Goal: Entertainment & Leisure: Consume media (video, audio)

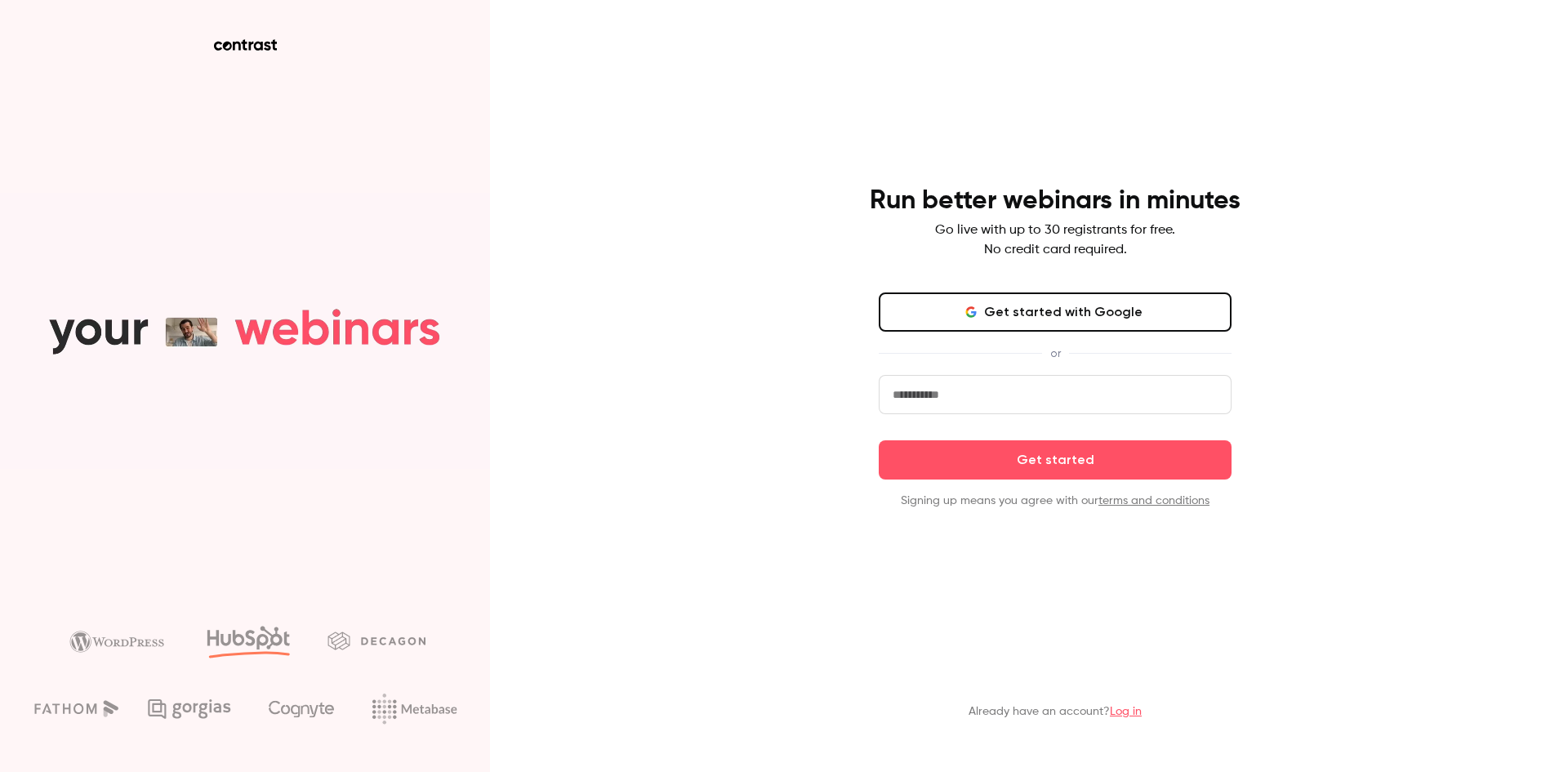
click at [1117, 304] on button "Get started with Google" at bounding box center [1054, 312] width 352 height 39
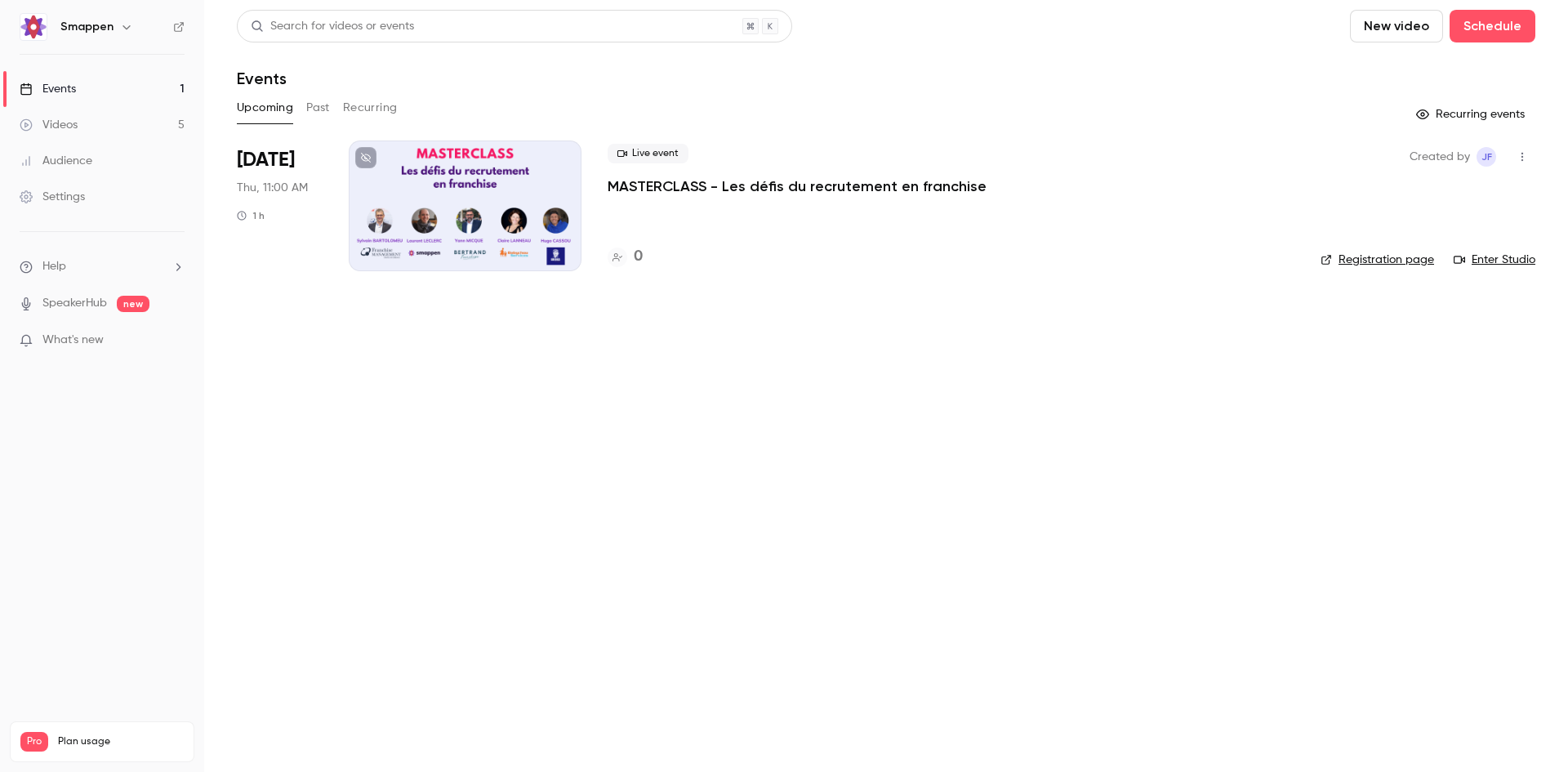
click at [90, 128] on link "Videos 5" at bounding box center [102, 124] width 204 height 36
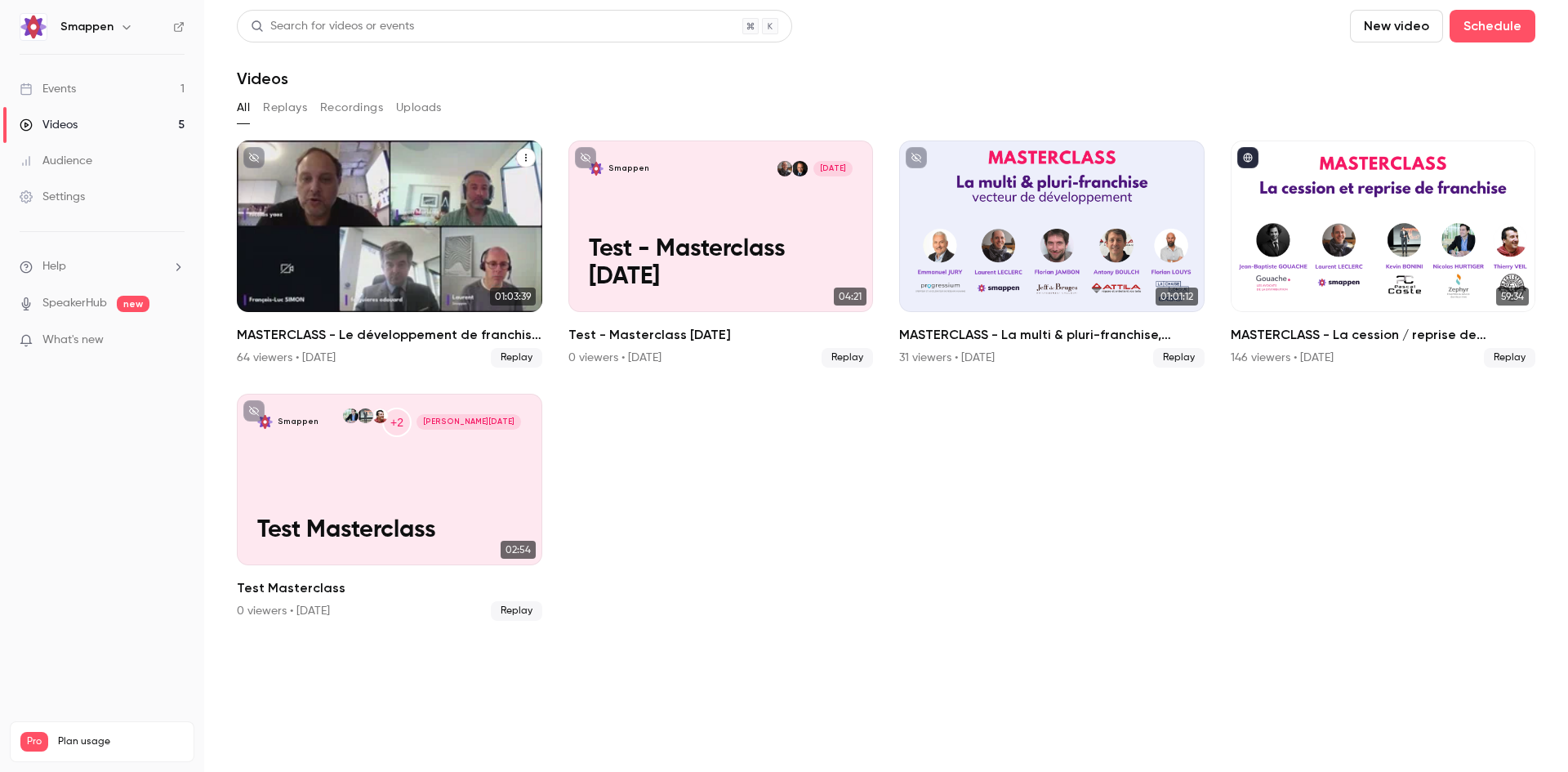
click at [357, 276] on div "MASTERCLASS - Le développement de franchise à l'international" at bounding box center [389, 226] width 306 height 172
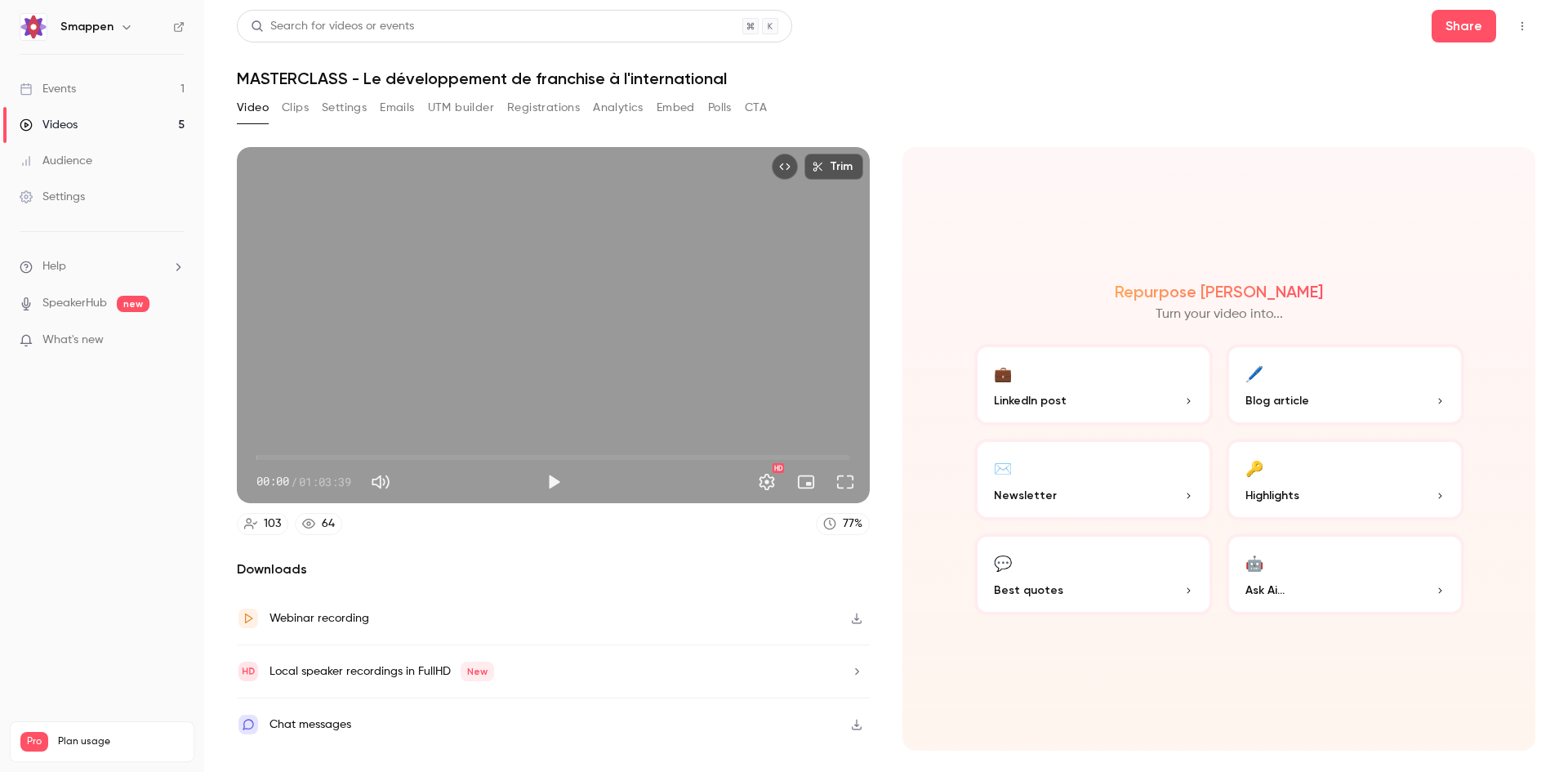
click at [291, 111] on button "Clips" at bounding box center [295, 108] width 27 height 26
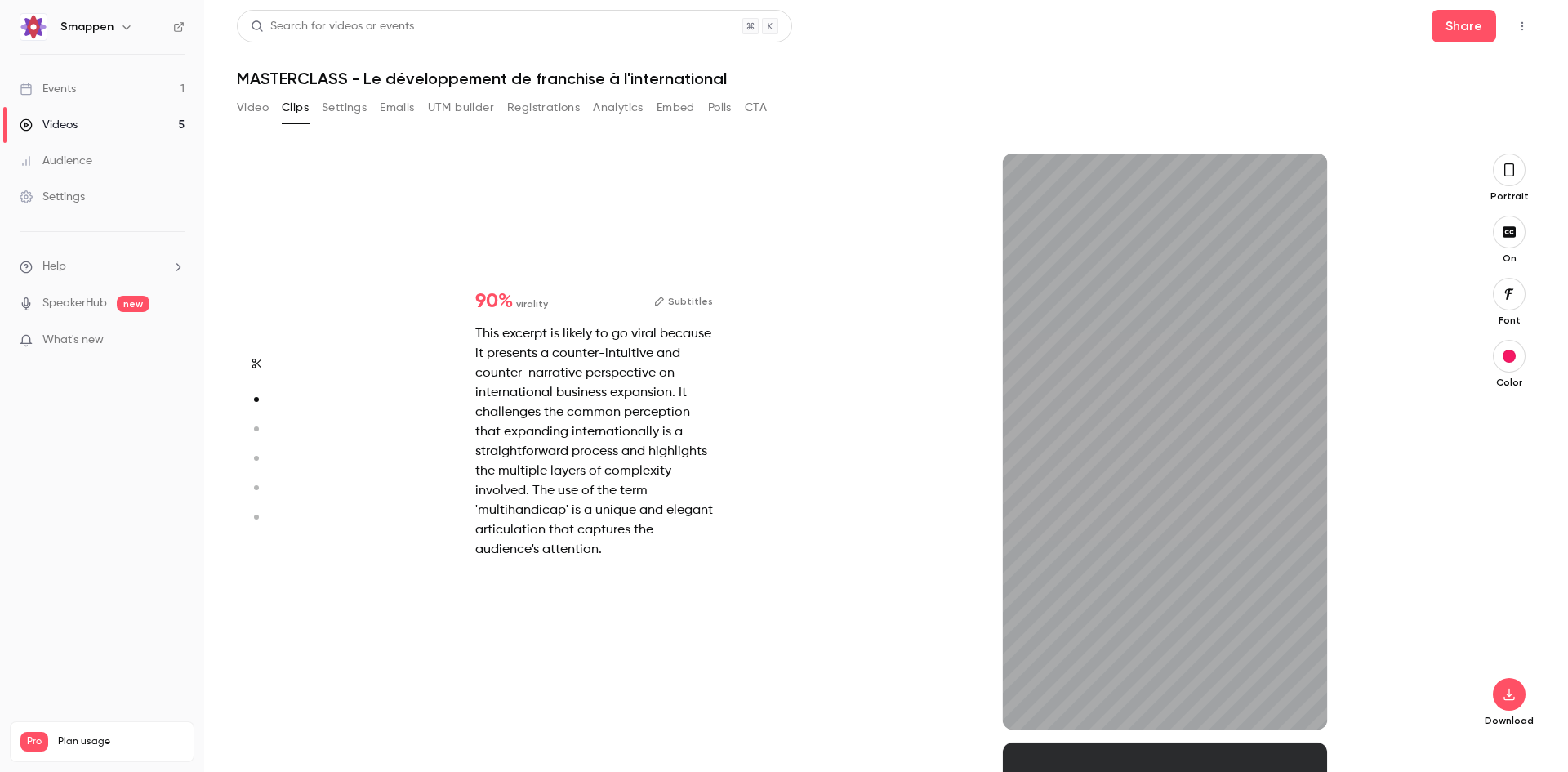
scroll to position [480, 0]
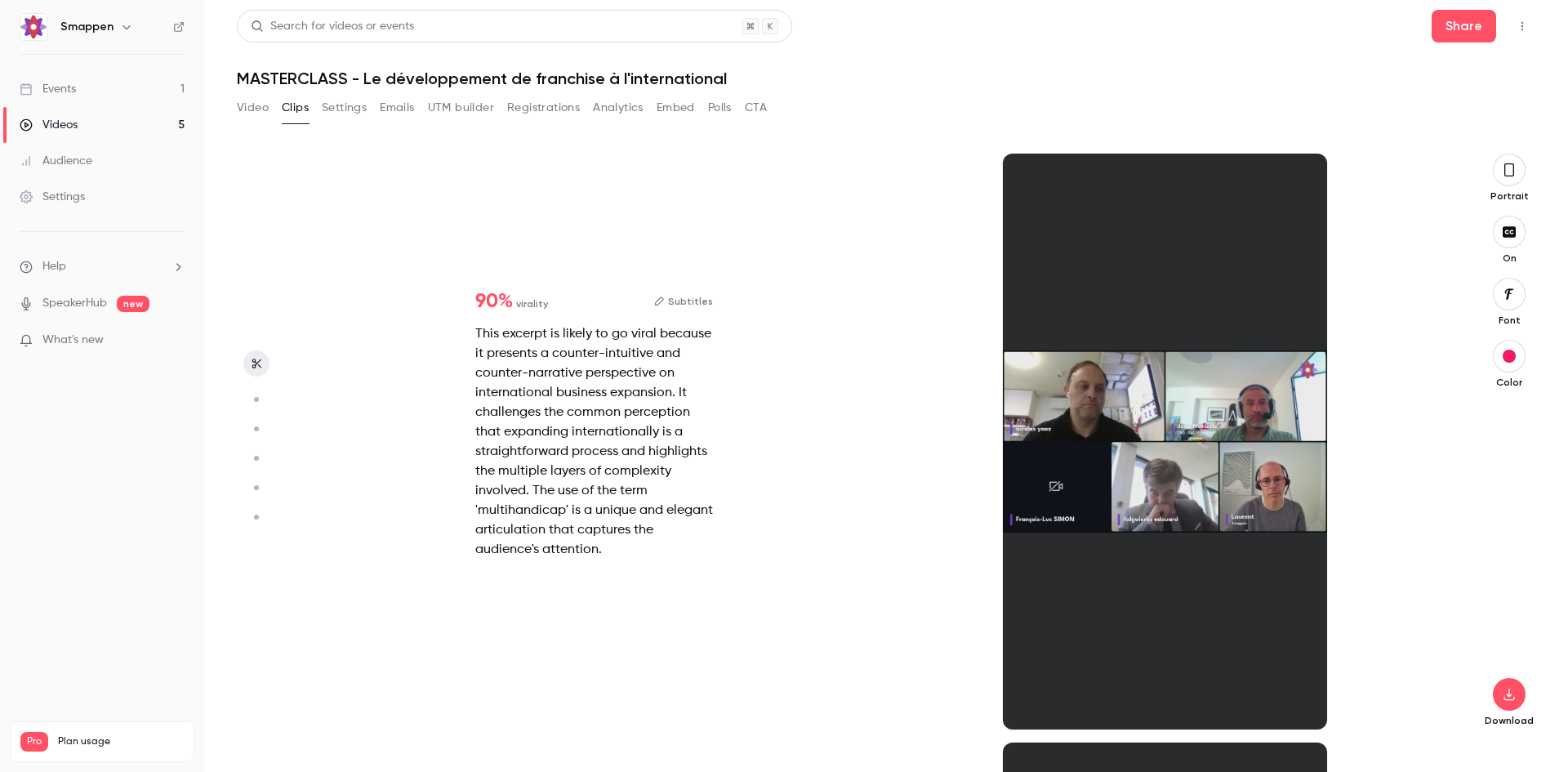
type input "*"
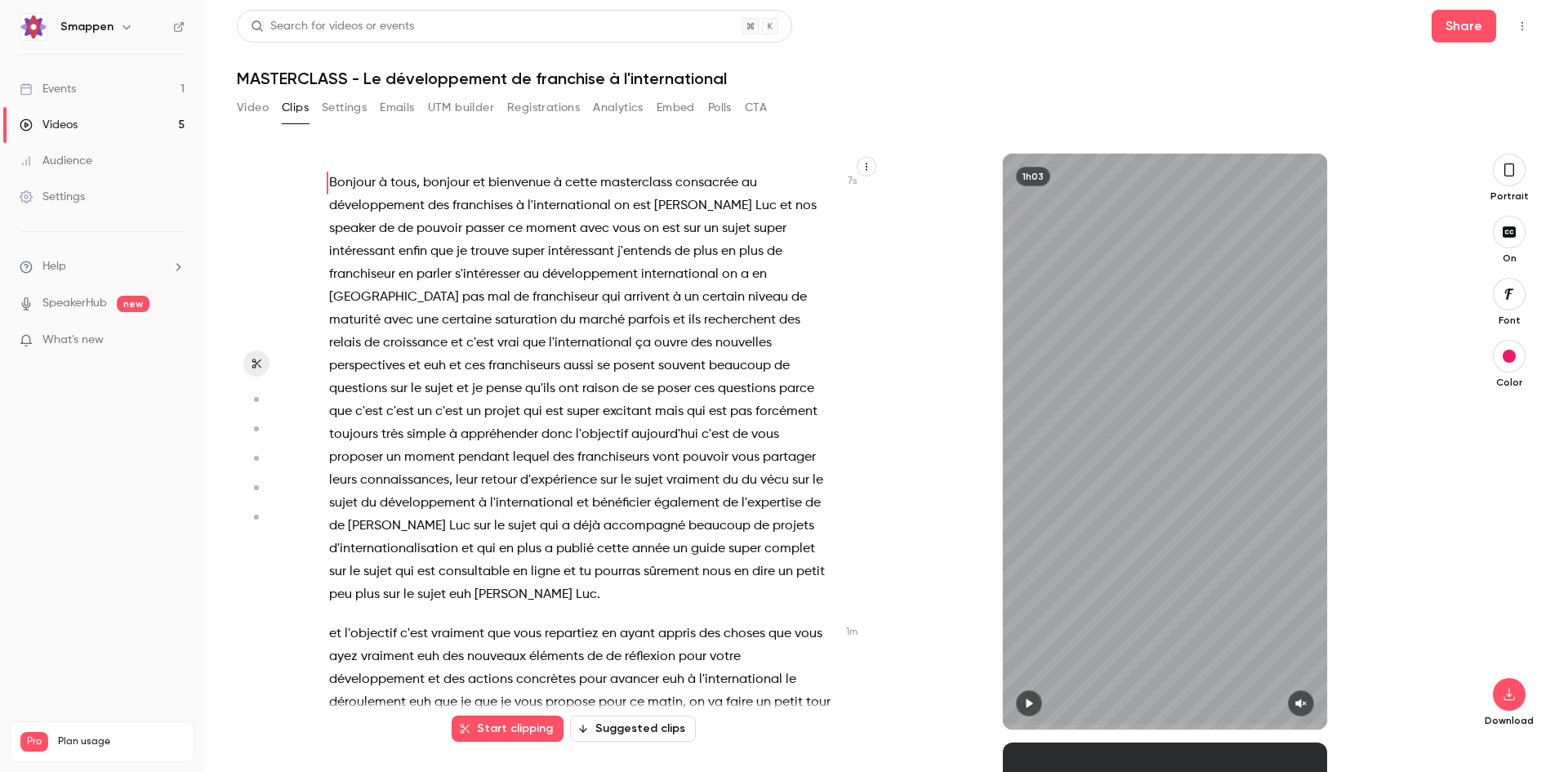
scroll to position [82, 0]
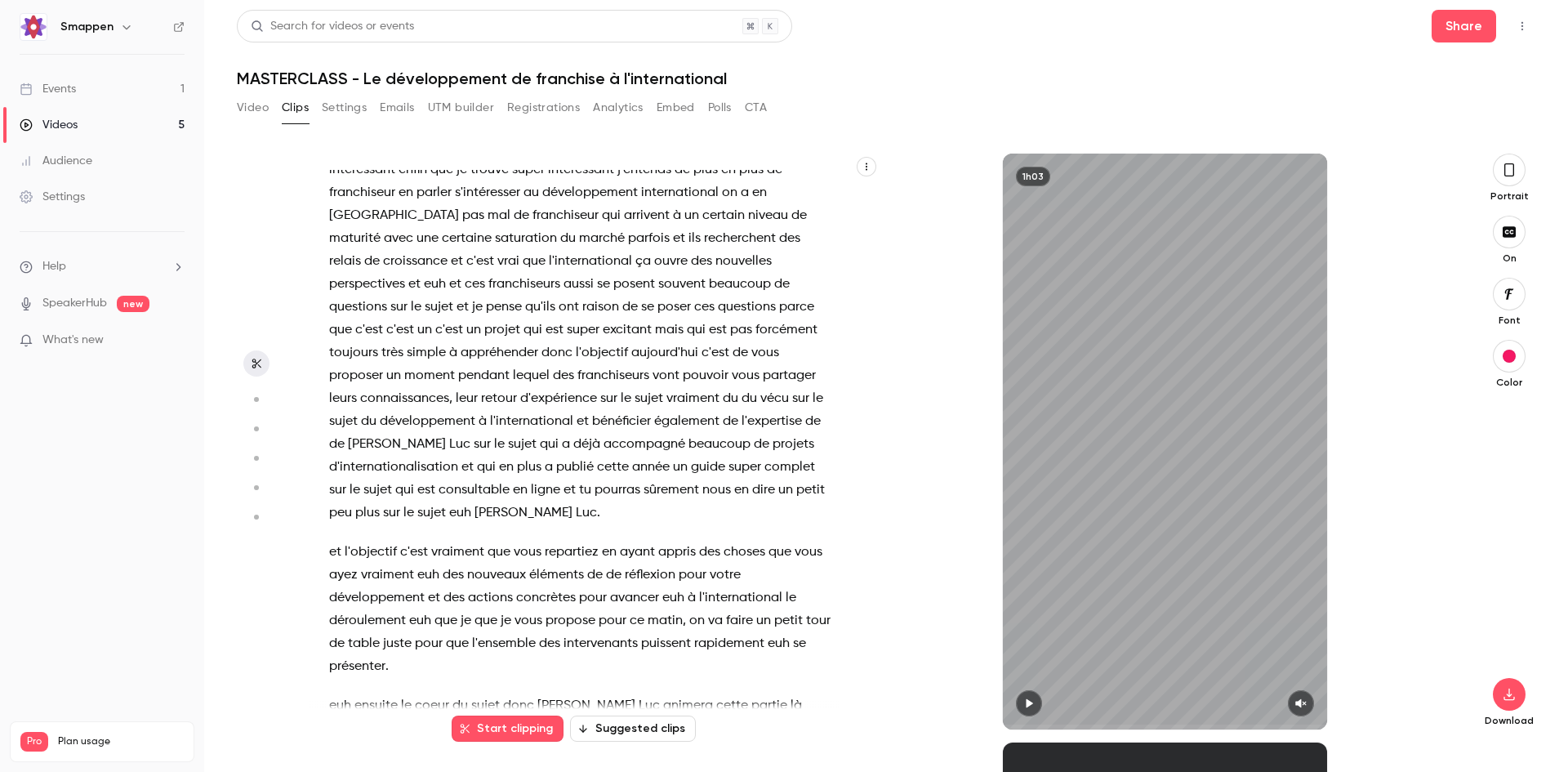
click at [1033, 700] on icon "button" at bounding box center [1028, 703] width 13 height 12
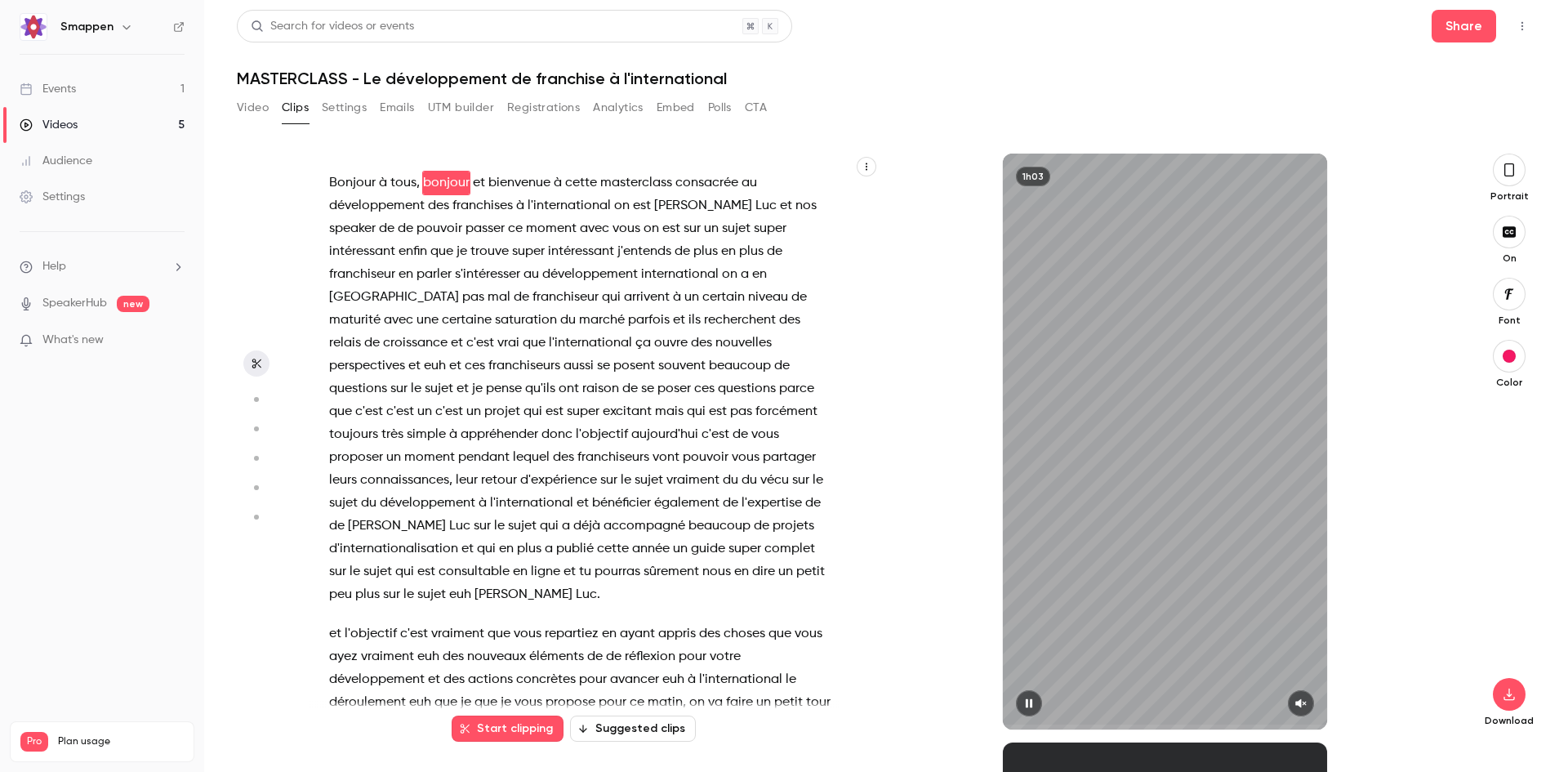
click at [1305, 709] on button "button" at bounding box center [1300, 703] width 26 height 26
click at [1036, 704] on button "button" at bounding box center [1028, 703] width 26 height 26
type input "***"
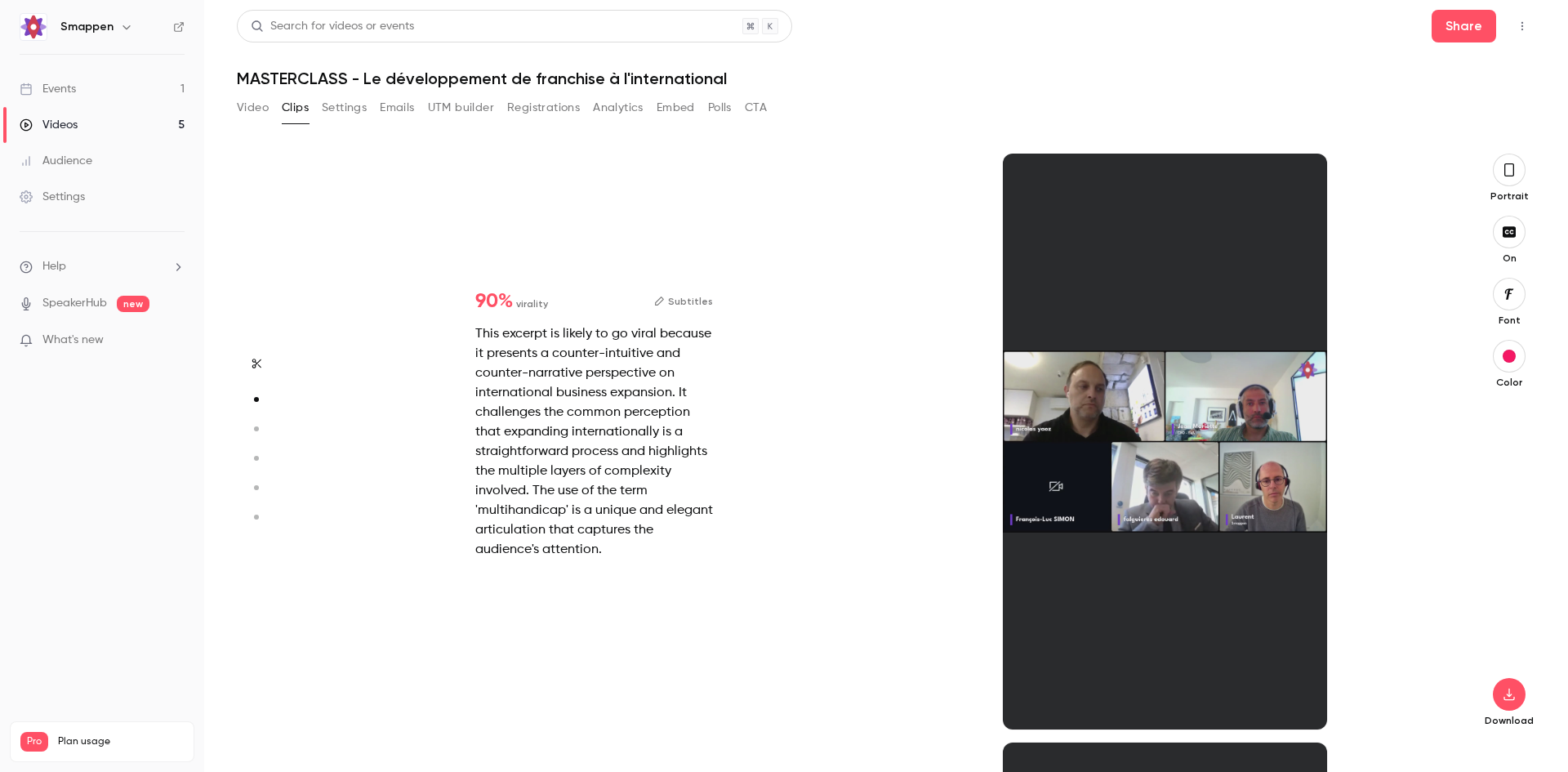
scroll to position [588, 0]
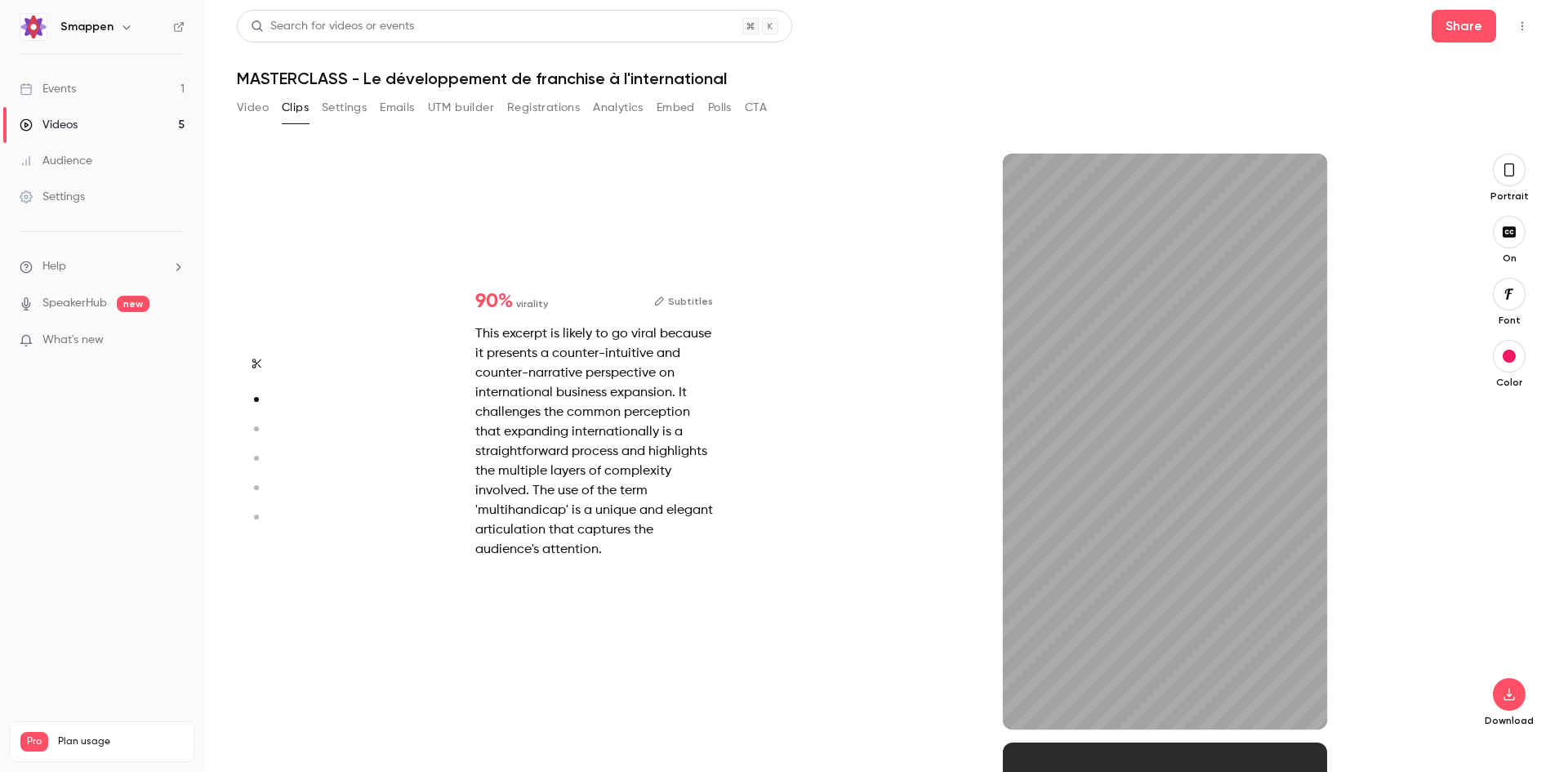
type input "****"
